Goal: Task Accomplishment & Management: Manage account settings

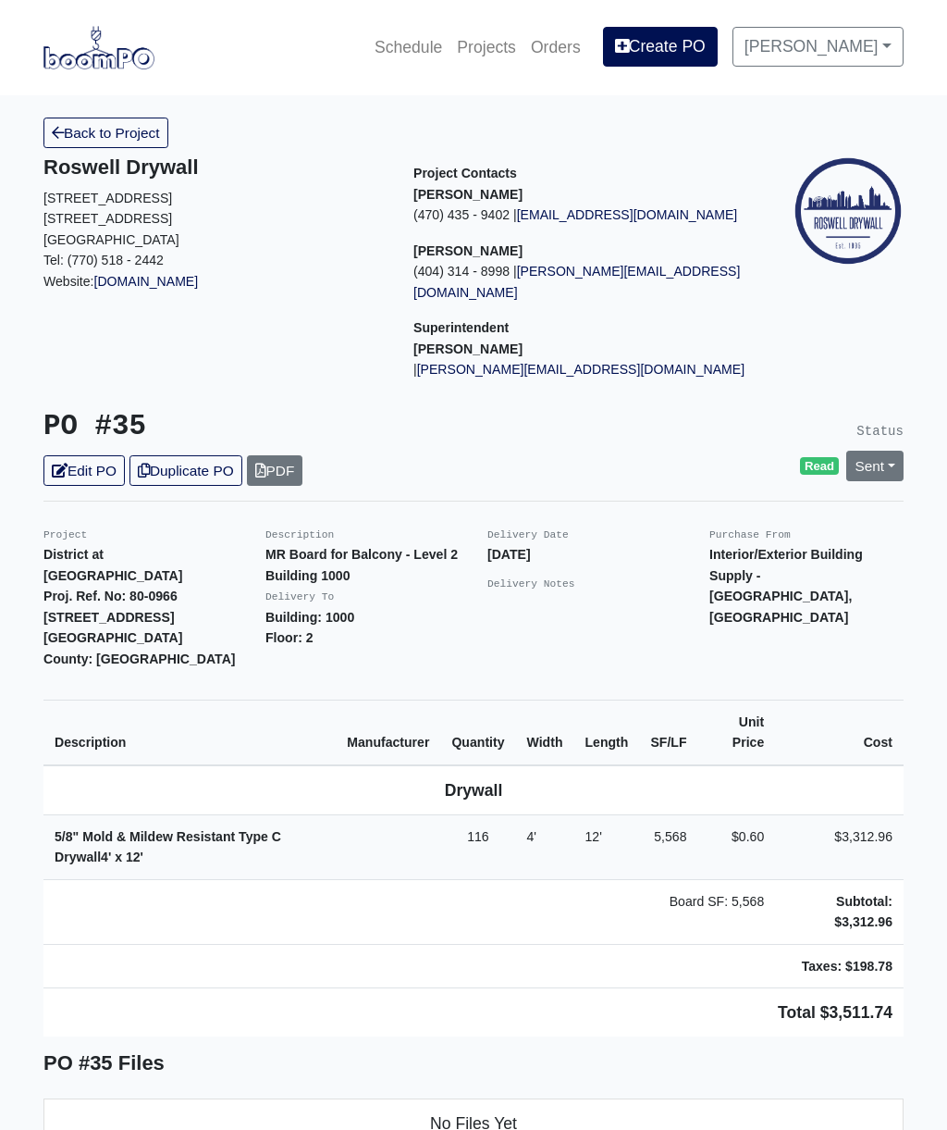
click at [100, 455] on link "Edit PO" at bounding box center [83, 470] width 81 height 31
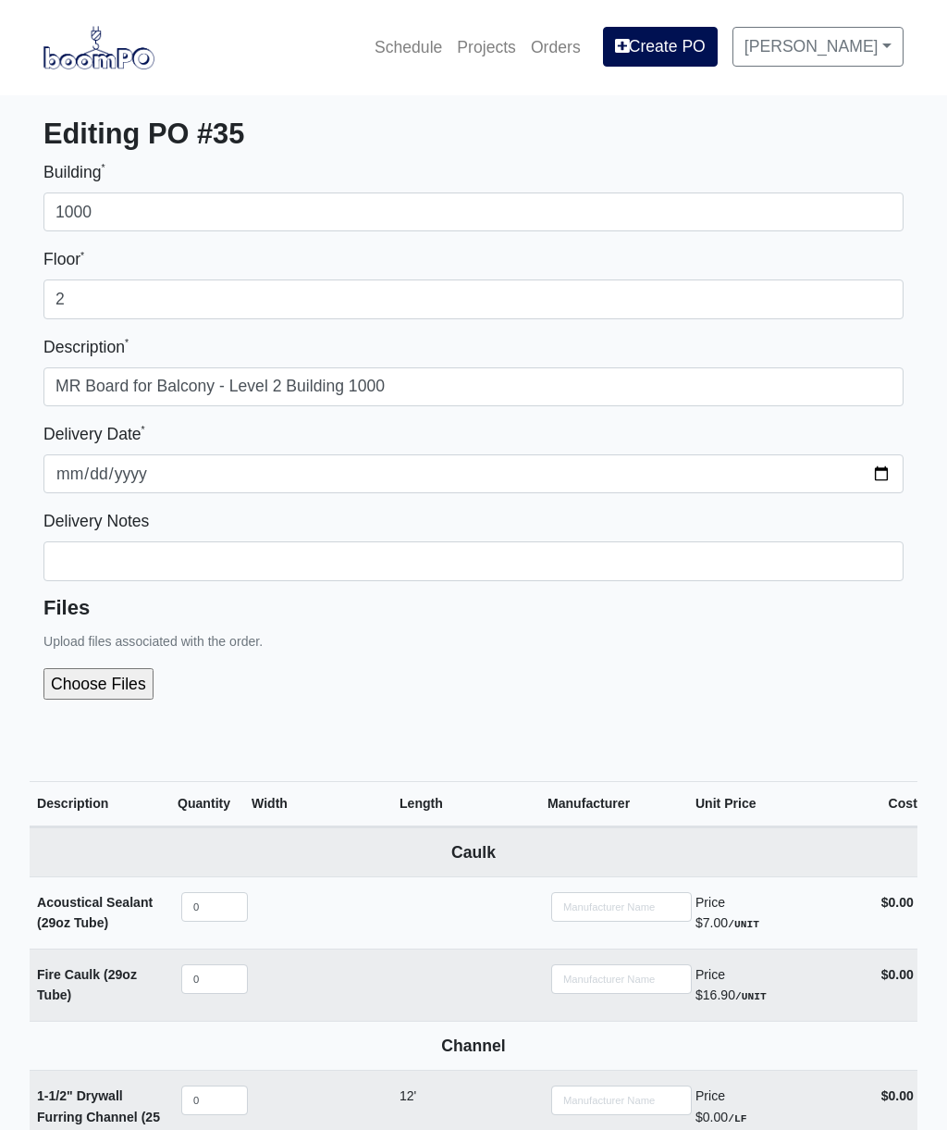
select select
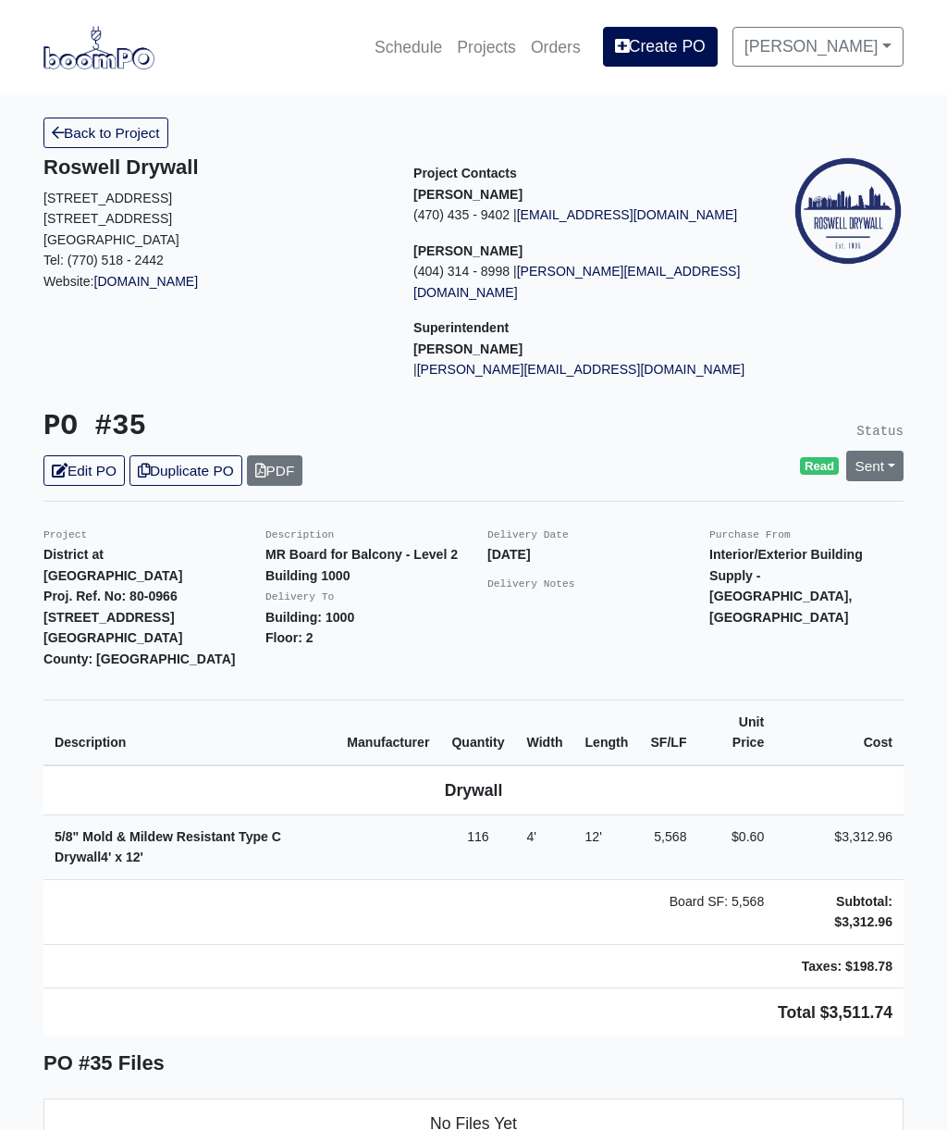
click at [38, 179] on div "Roswell Drywall 7000 Peachtree Dunwoody Rd NE Building 5, Suite 200 Atlanta, GA…" at bounding box center [215, 275] width 370 height 240
